Goal: Task Accomplishment & Management: Use online tool/utility

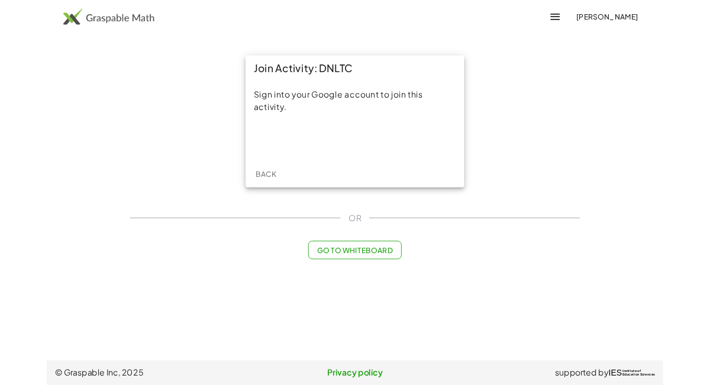
scroll to position [2, 0]
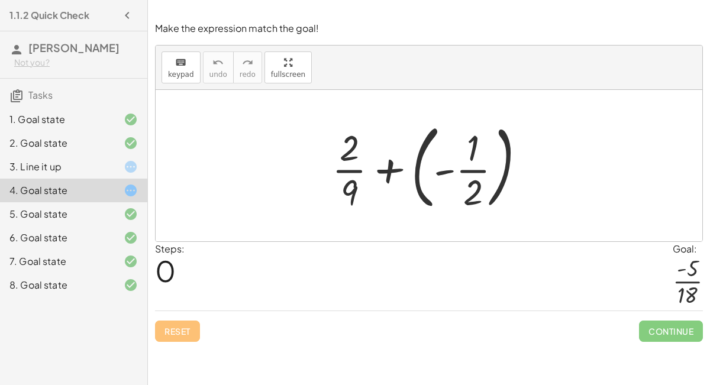
click at [59, 288] on div "8. Goal state" at bounding box center [56, 285] width 95 height 14
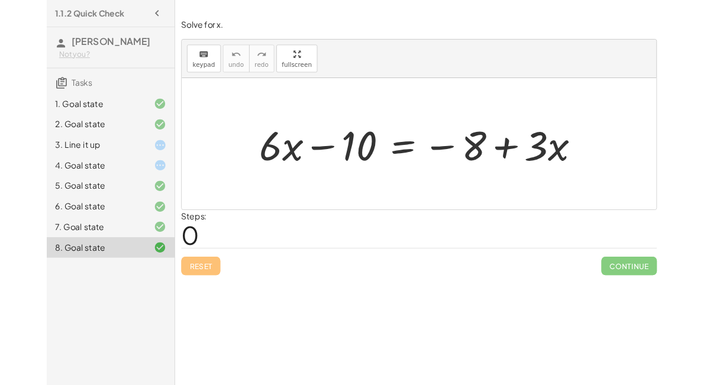
scroll to position [1, 0]
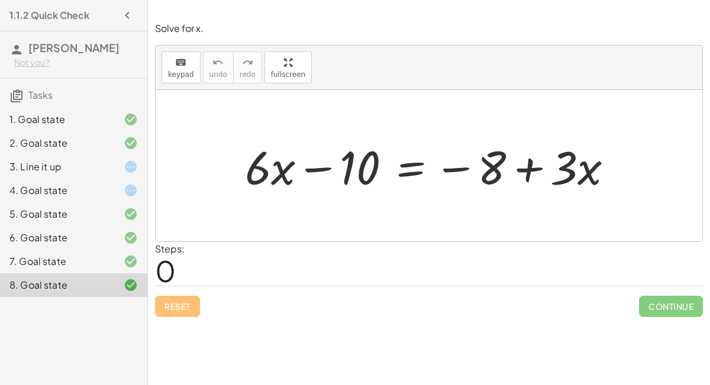
click at [102, 186] on div "4. Goal state" at bounding box center [56, 190] width 95 height 14
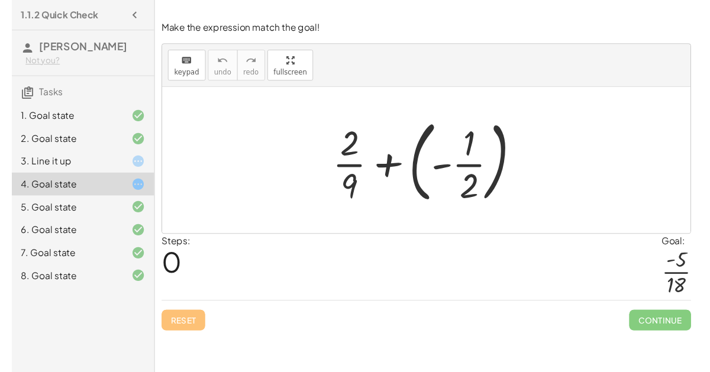
scroll to position [0, 0]
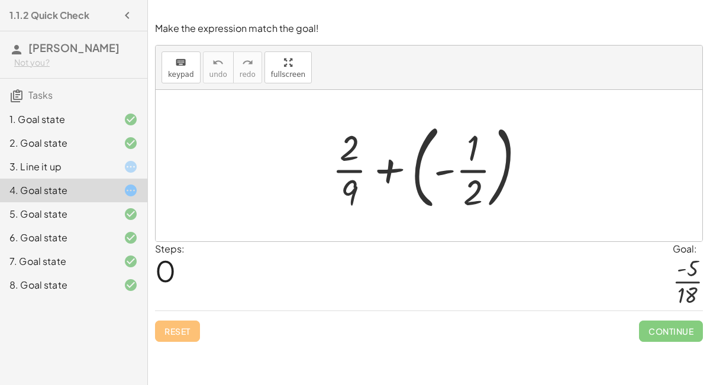
click at [105, 286] on div at bounding box center [121, 285] width 33 height 14
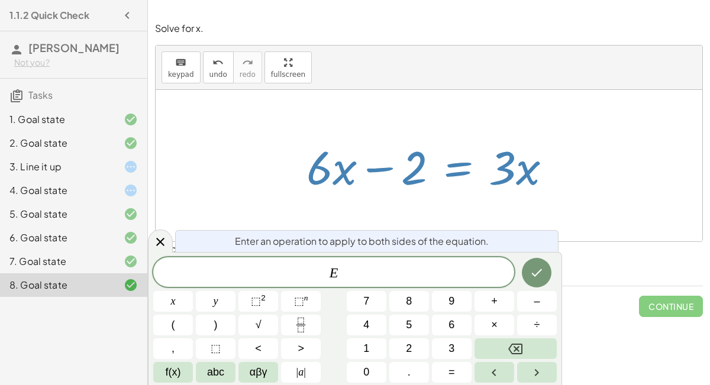
click at [540, 327] on span "÷" at bounding box center [537, 325] width 6 height 16
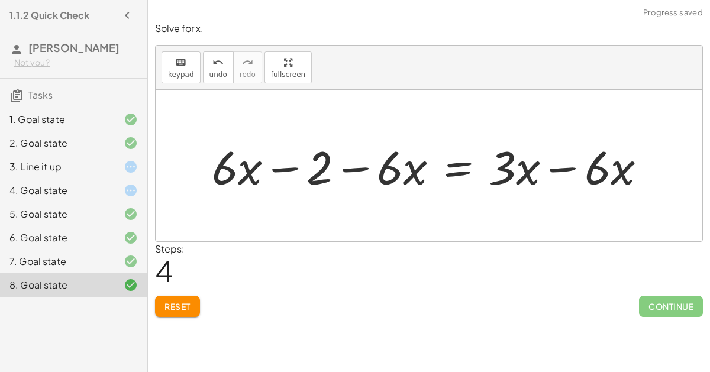
click at [361, 169] on div at bounding box center [434, 166] width 456 height 61
click at [553, 170] on div at bounding box center [434, 166] width 456 height 61
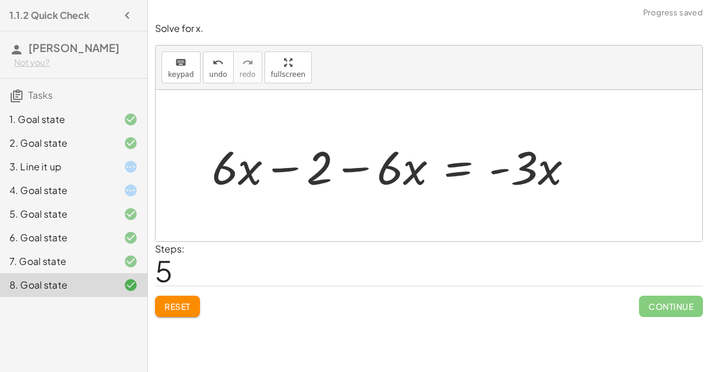
click at [234, 173] on div at bounding box center [397, 166] width 383 height 61
click at [247, 171] on div at bounding box center [397, 166] width 383 height 61
click at [399, 172] on div at bounding box center [397, 166] width 383 height 61
click at [368, 164] on div at bounding box center [397, 166] width 383 height 61
click at [413, 172] on div at bounding box center [397, 166] width 383 height 61
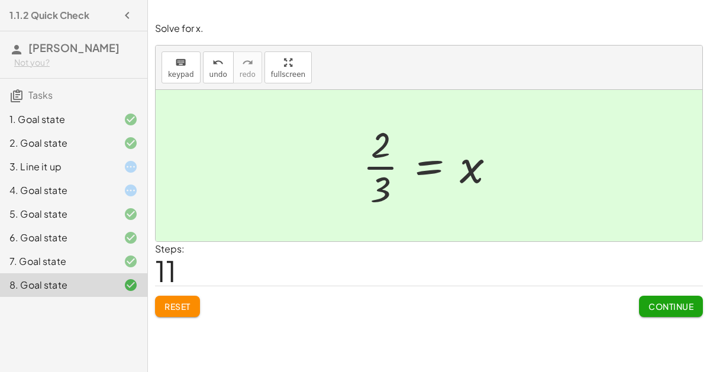
click at [189, 305] on span "Reset" at bounding box center [178, 306] width 26 height 11
click at [30, 196] on div "4. Goal state" at bounding box center [56, 190] width 95 height 14
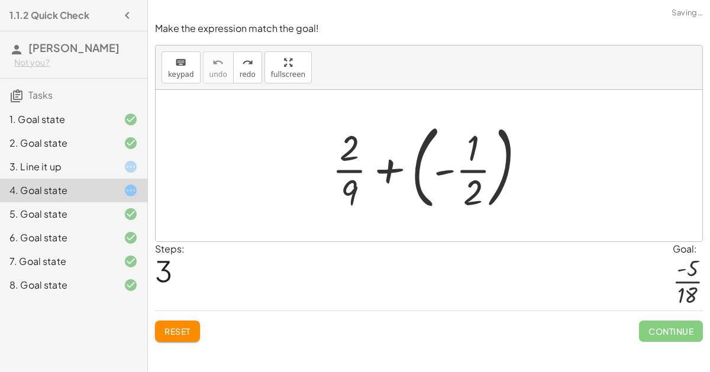
click at [183, 327] on span "Reset" at bounding box center [178, 331] width 26 height 11
click at [186, 324] on div "Reset Continue" at bounding box center [429, 326] width 548 height 31
click at [194, 324] on button "Reset" at bounding box center [177, 331] width 45 height 21
click at [186, 327] on div "Reset Continue" at bounding box center [429, 326] width 548 height 31
click at [330, 164] on div at bounding box center [433, 166] width 215 height 98
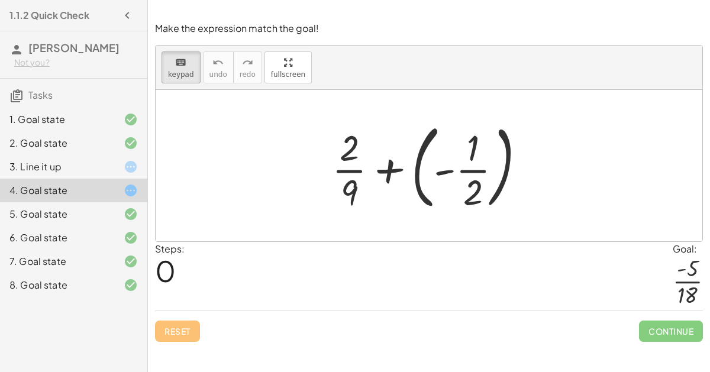
click at [333, 167] on div at bounding box center [433, 166] width 215 height 98
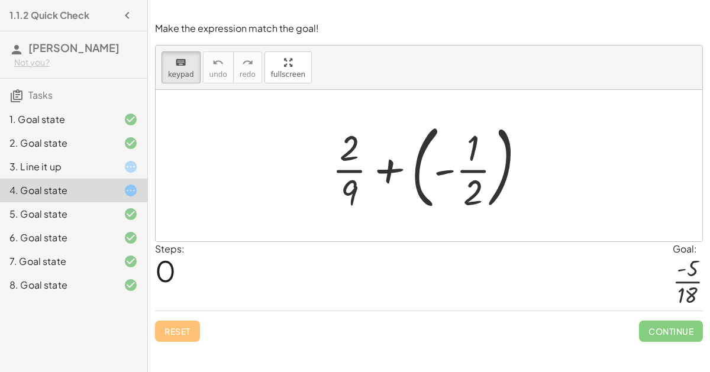
click at [333, 167] on div at bounding box center [433, 166] width 215 height 98
drag, startPoint x: 348, startPoint y: 188, endPoint x: 509, endPoint y: 159, distance: 163.6
click at [352, 191] on div at bounding box center [349, 192] width 17 height 41
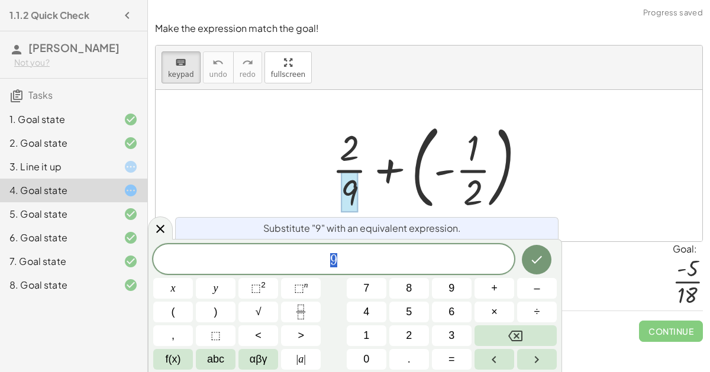
click at [326, 187] on div at bounding box center [433, 166] width 215 height 98
click at [163, 224] on icon at bounding box center [160, 229] width 14 height 14
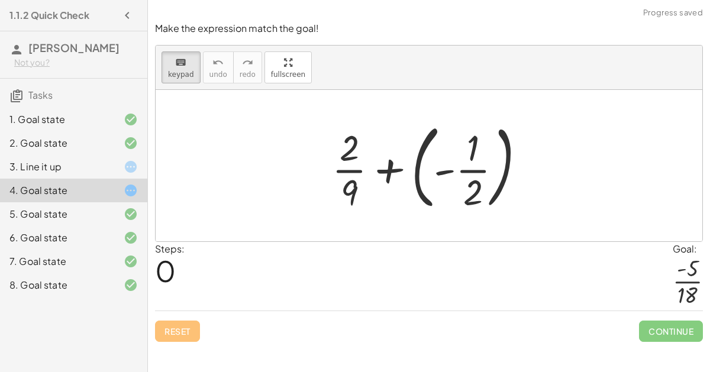
click at [163, 224] on div at bounding box center [429, 166] width 547 height 152
click at [337, 170] on div at bounding box center [433, 166] width 215 height 98
click at [343, 172] on div at bounding box center [349, 192] width 17 height 41
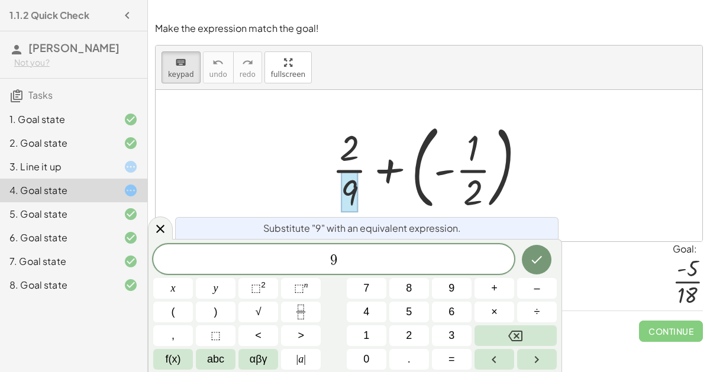
click at [324, 176] on div "+ · 2 · 9 + ( - · 1 · 2 )" at bounding box center [429, 166] width 230 height 104
click at [153, 230] on icon at bounding box center [160, 229] width 14 height 14
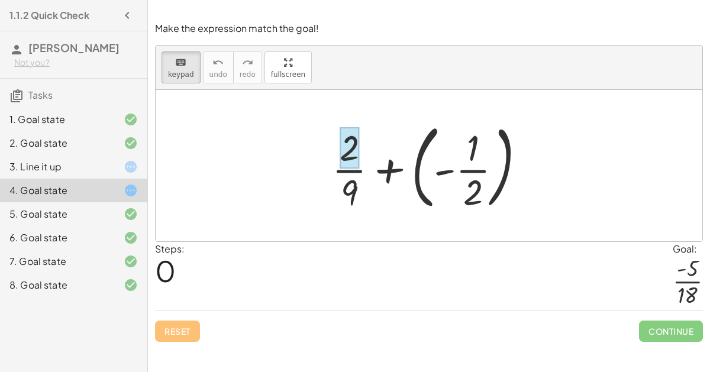
click at [352, 159] on div at bounding box center [350, 147] width 20 height 41
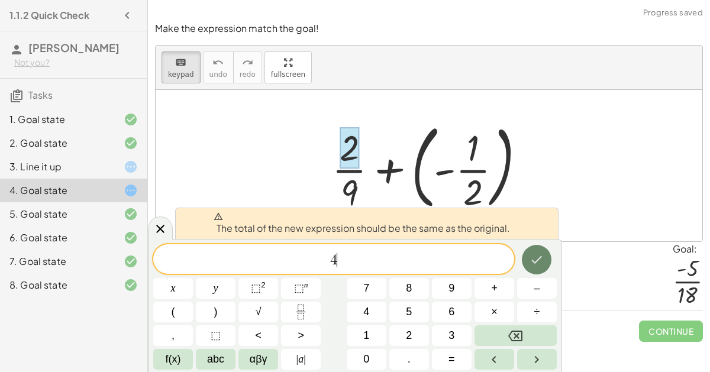
click at [529, 250] on button "Done" at bounding box center [537, 260] width 30 height 30
click at [159, 230] on icon at bounding box center [160, 229] width 8 height 8
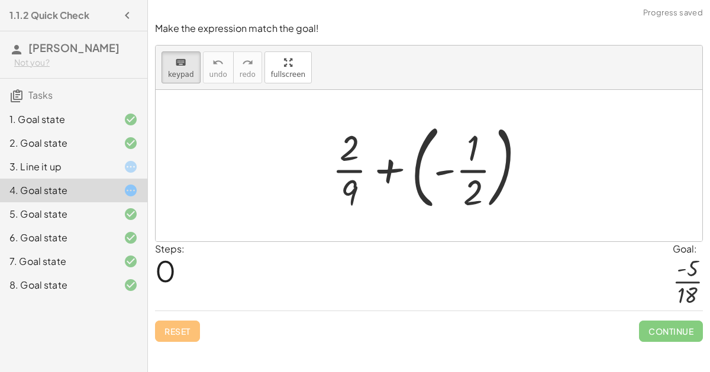
click at [339, 169] on div at bounding box center [433, 166] width 215 height 98
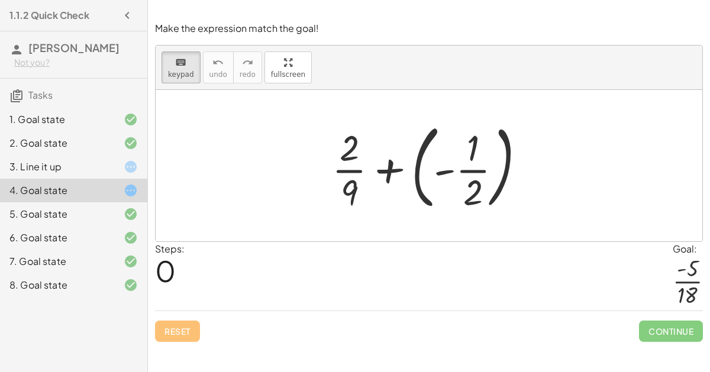
click at [339, 169] on div at bounding box center [433, 166] width 215 height 98
click at [273, 137] on div "keyboard keypad undo undo redo redo fullscreen Toggle fullscreen mode + · 2 · 9…" at bounding box center [429, 144] width 547 height 196
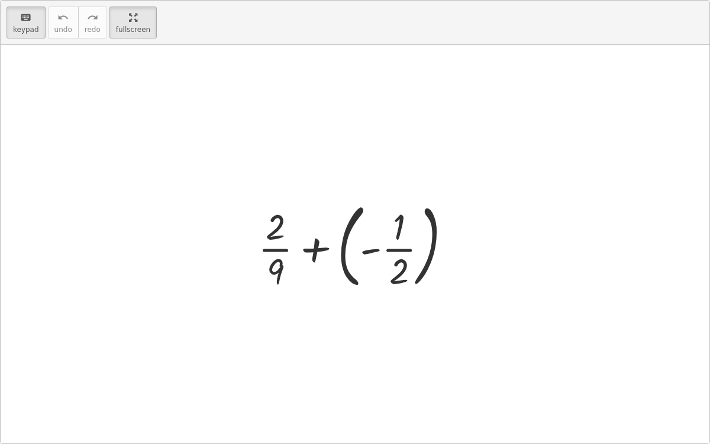
click at [492, 72] on div at bounding box center [355, 244] width 709 height 398
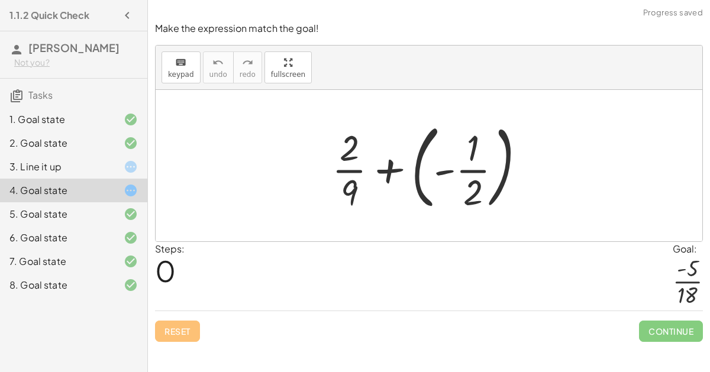
click at [130, 193] on icon at bounding box center [131, 190] width 14 height 14
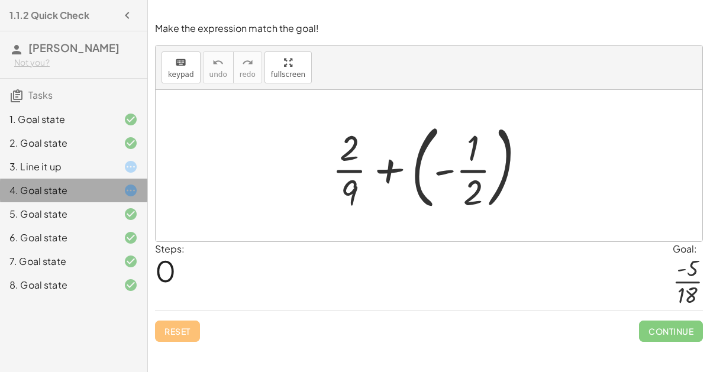
click at [120, 190] on div at bounding box center [121, 190] width 33 height 14
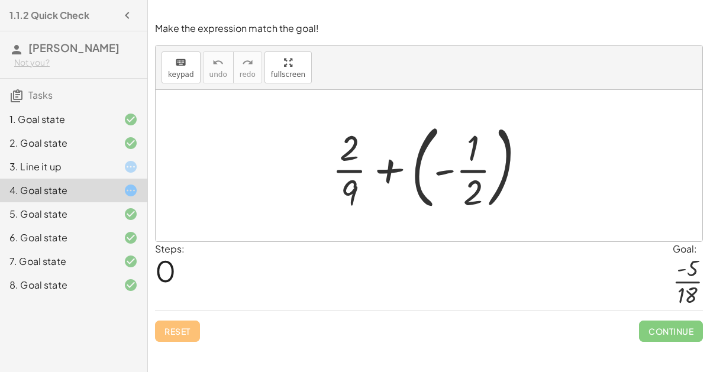
drag, startPoint x: 671, startPoint y: 269, endPoint x: 700, endPoint y: 288, distance: 34.3
click at [700, 288] on div "Steps: 0 Goal: · - 5 · 18" at bounding box center [429, 276] width 548 height 69
click at [382, 170] on div at bounding box center [433, 166] width 215 height 98
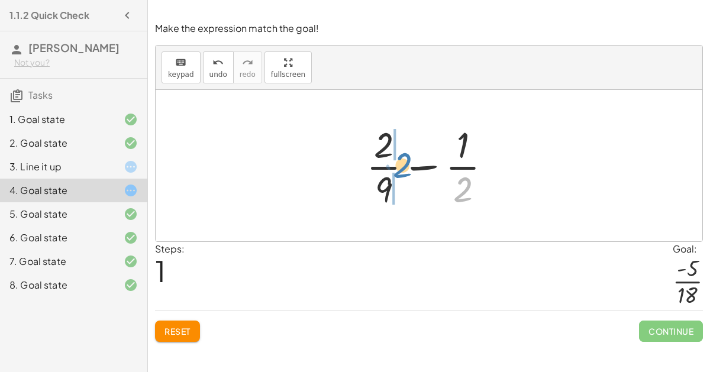
drag, startPoint x: 458, startPoint y: 188, endPoint x: 402, endPoint y: 163, distance: 61.2
click at [402, 163] on div at bounding box center [433, 165] width 147 height 91
drag, startPoint x: 469, startPoint y: 188, endPoint x: 407, endPoint y: 165, distance: 66.3
click at [407, 165] on div at bounding box center [433, 165] width 147 height 91
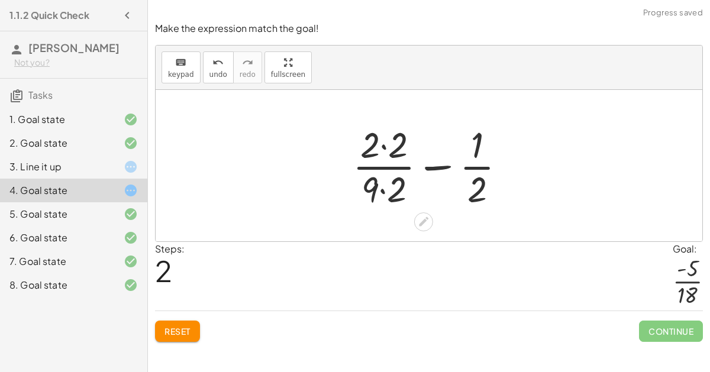
click at [393, 170] on div at bounding box center [434, 165] width 175 height 91
click at [389, 165] on div at bounding box center [434, 165] width 175 height 91
click at [386, 149] on div at bounding box center [434, 165] width 175 height 91
click at [382, 191] on div at bounding box center [433, 165] width 172 height 91
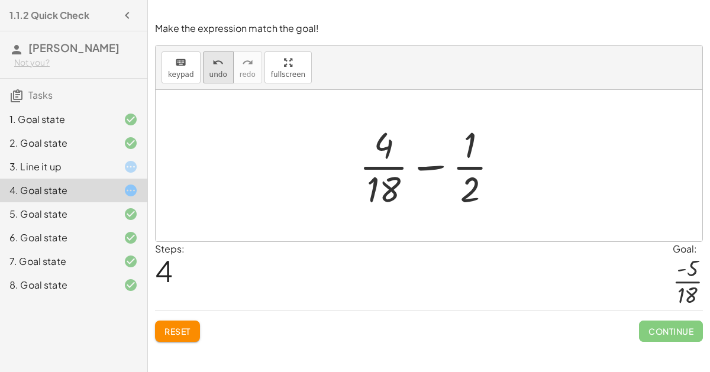
click at [210, 62] on div "undo" at bounding box center [219, 62] width 18 height 14
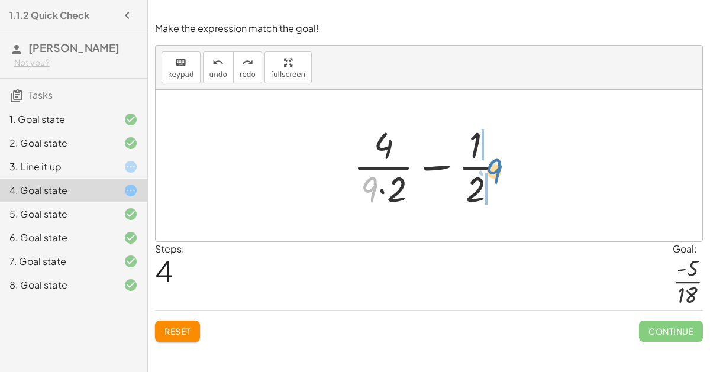
drag, startPoint x: 368, startPoint y: 188, endPoint x: 492, endPoint y: 169, distance: 125.6
click at [492, 169] on div at bounding box center [433, 165] width 172 height 91
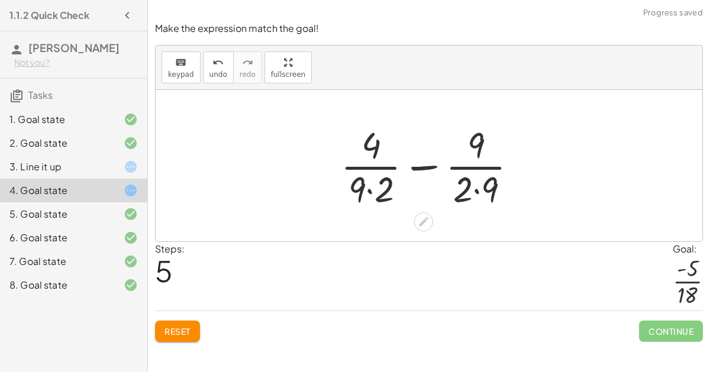
click at [479, 188] on div at bounding box center [434, 165] width 198 height 91
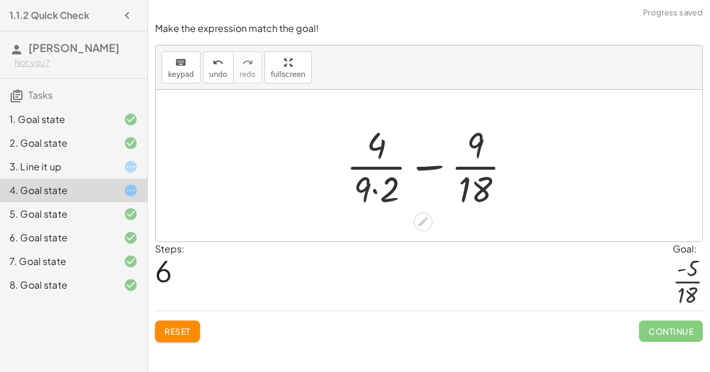
click at [378, 191] on div at bounding box center [433, 165] width 186 height 91
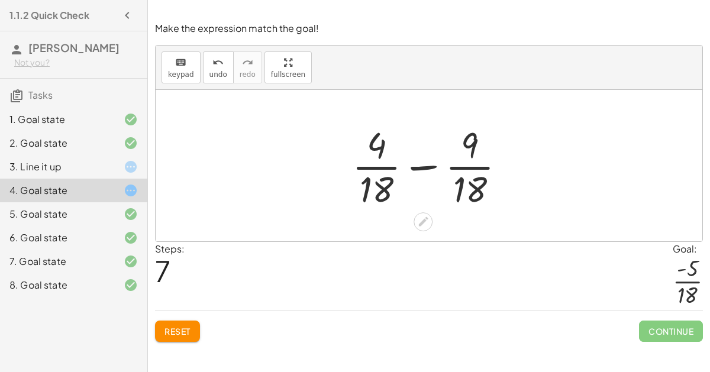
click at [431, 163] on div at bounding box center [433, 165] width 175 height 91
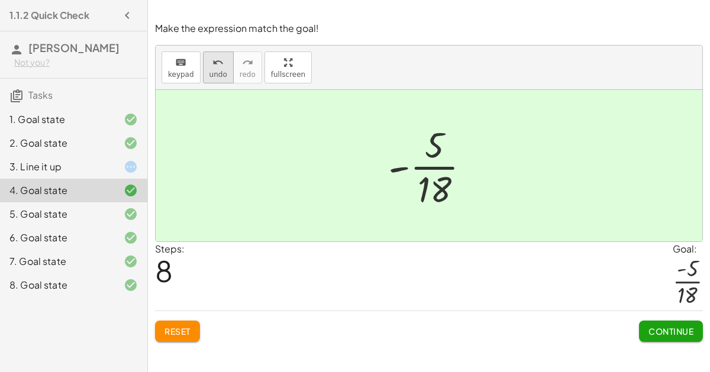
click at [210, 70] on span "undo" at bounding box center [219, 74] width 18 height 8
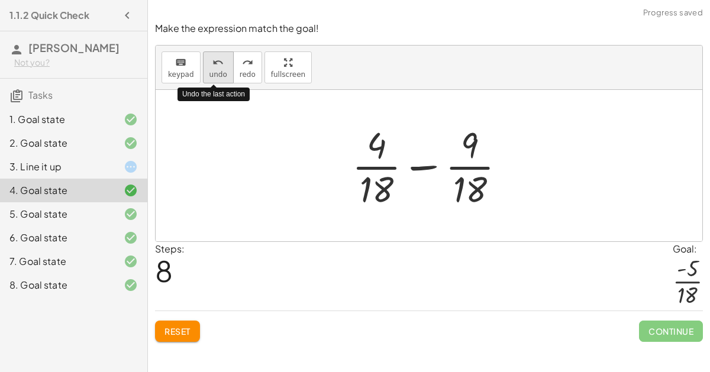
click at [211, 69] on button "undo undo" at bounding box center [218, 67] width 31 height 32
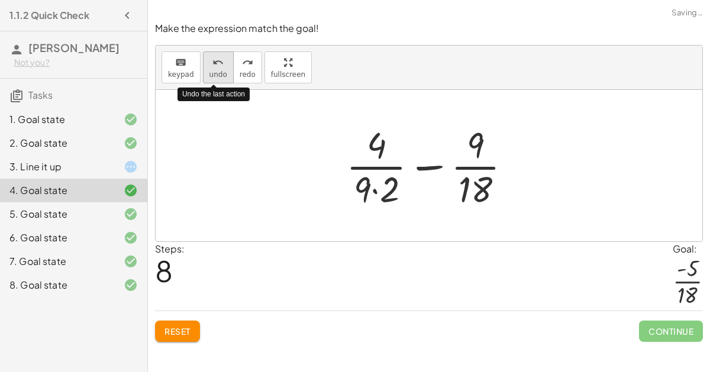
click at [212, 66] on icon "undo" at bounding box center [217, 63] width 11 height 14
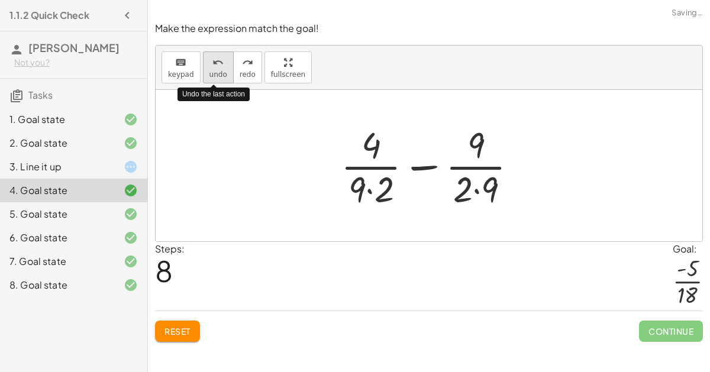
click at [212, 65] on icon "undo" at bounding box center [217, 63] width 11 height 14
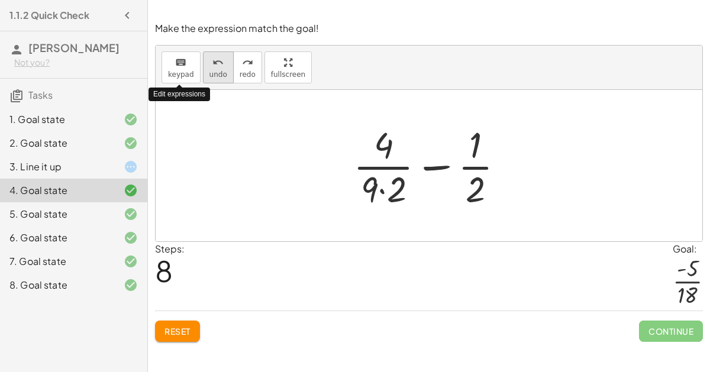
click at [212, 67] on icon "undo" at bounding box center [217, 63] width 11 height 14
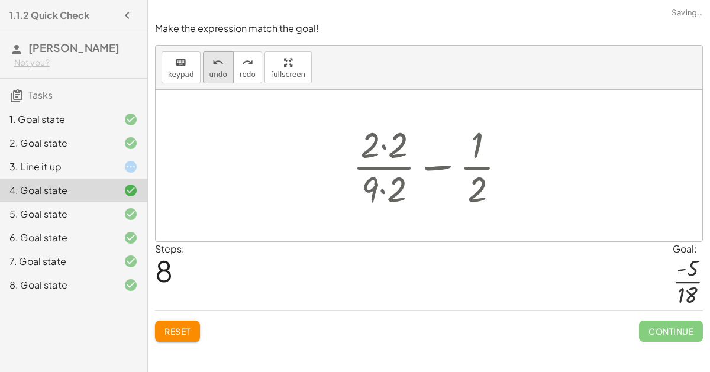
click at [212, 67] on icon "undo" at bounding box center [217, 63] width 11 height 14
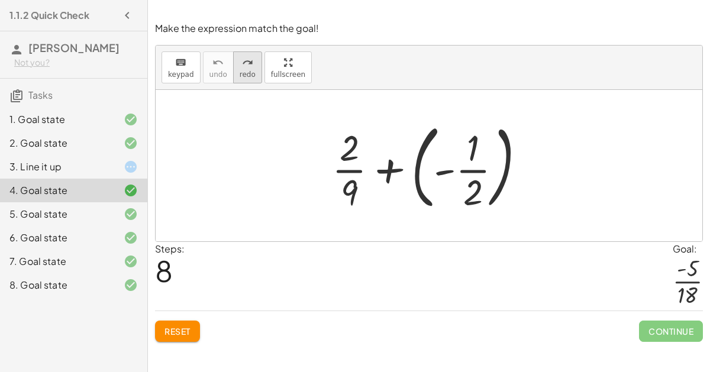
click at [240, 71] on span "redo" at bounding box center [248, 74] width 16 height 8
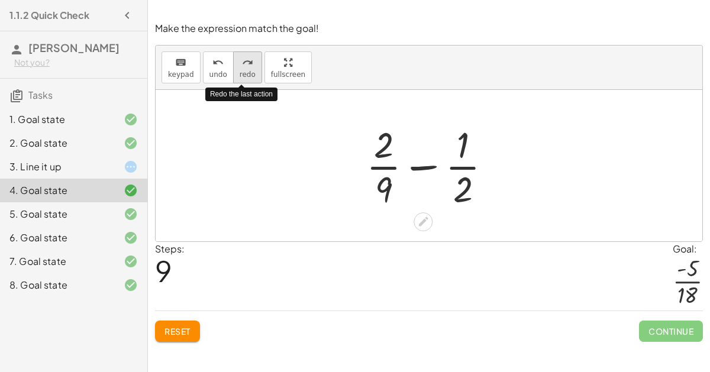
click at [243, 67] on icon "redo" at bounding box center [247, 63] width 11 height 14
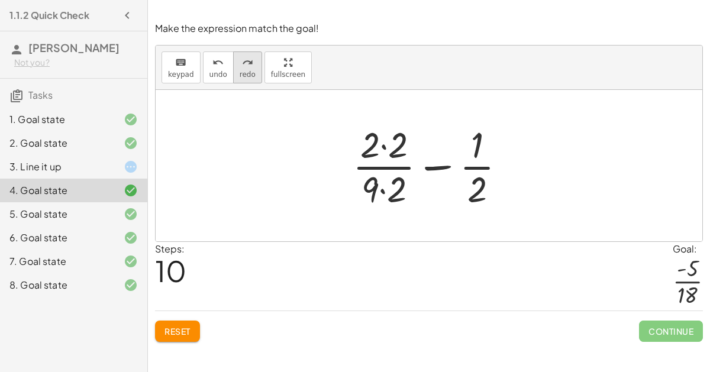
click at [242, 65] on icon "redo" at bounding box center [247, 63] width 11 height 14
click at [246, 70] on span "redo" at bounding box center [248, 74] width 16 height 8
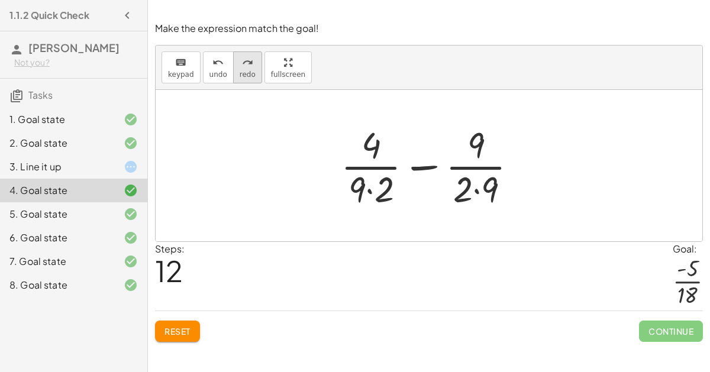
click at [242, 73] on span "redo" at bounding box center [248, 74] width 16 height 8
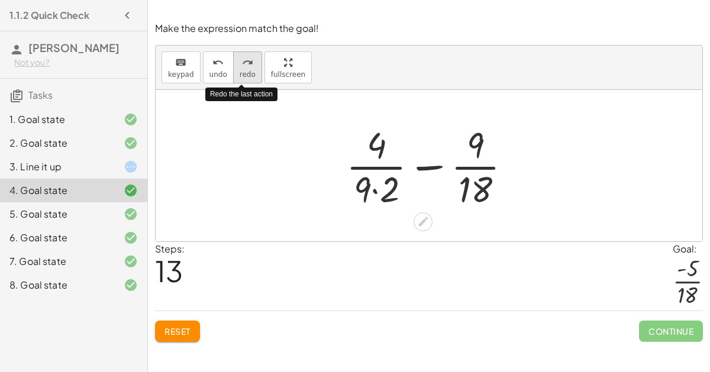
click at [242, 73] on span "redo" at bounding box center [248, 74] width 16 height 8
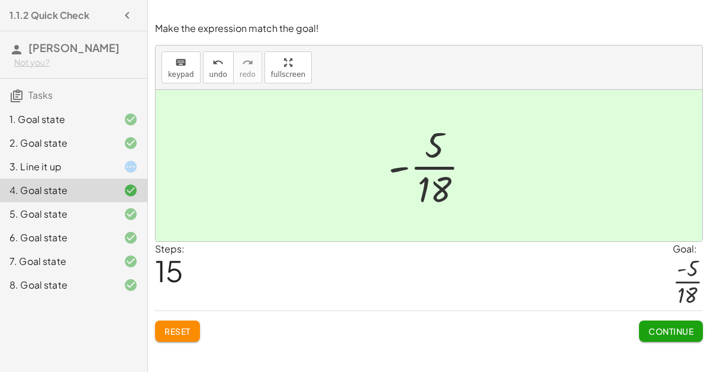
click at [76, 168] on div "3. Line it up" at bounding box center [56, 167] width 95 height 14
